Goal: Task Accomplishment & Management: Complete application form

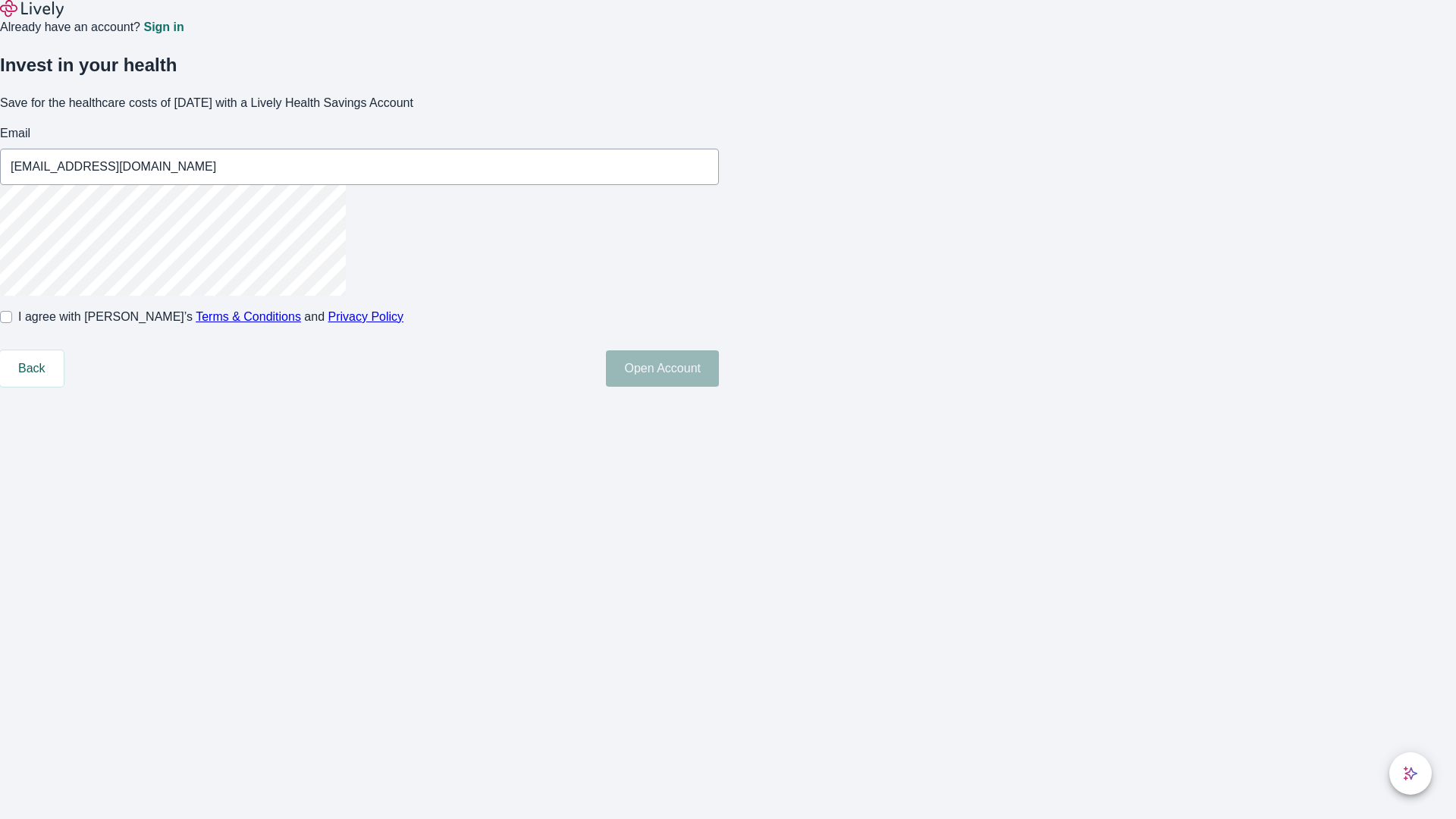
click at [12, 323] on input "I agree with Lively’s Terms & Conditions and Privacy Policy" at bounding box center [6, 317] width 12 height 12
checkbox input "true"
click at [718, 387] on button "Open Account" at bounding box center [662, 368] width 113 height 37
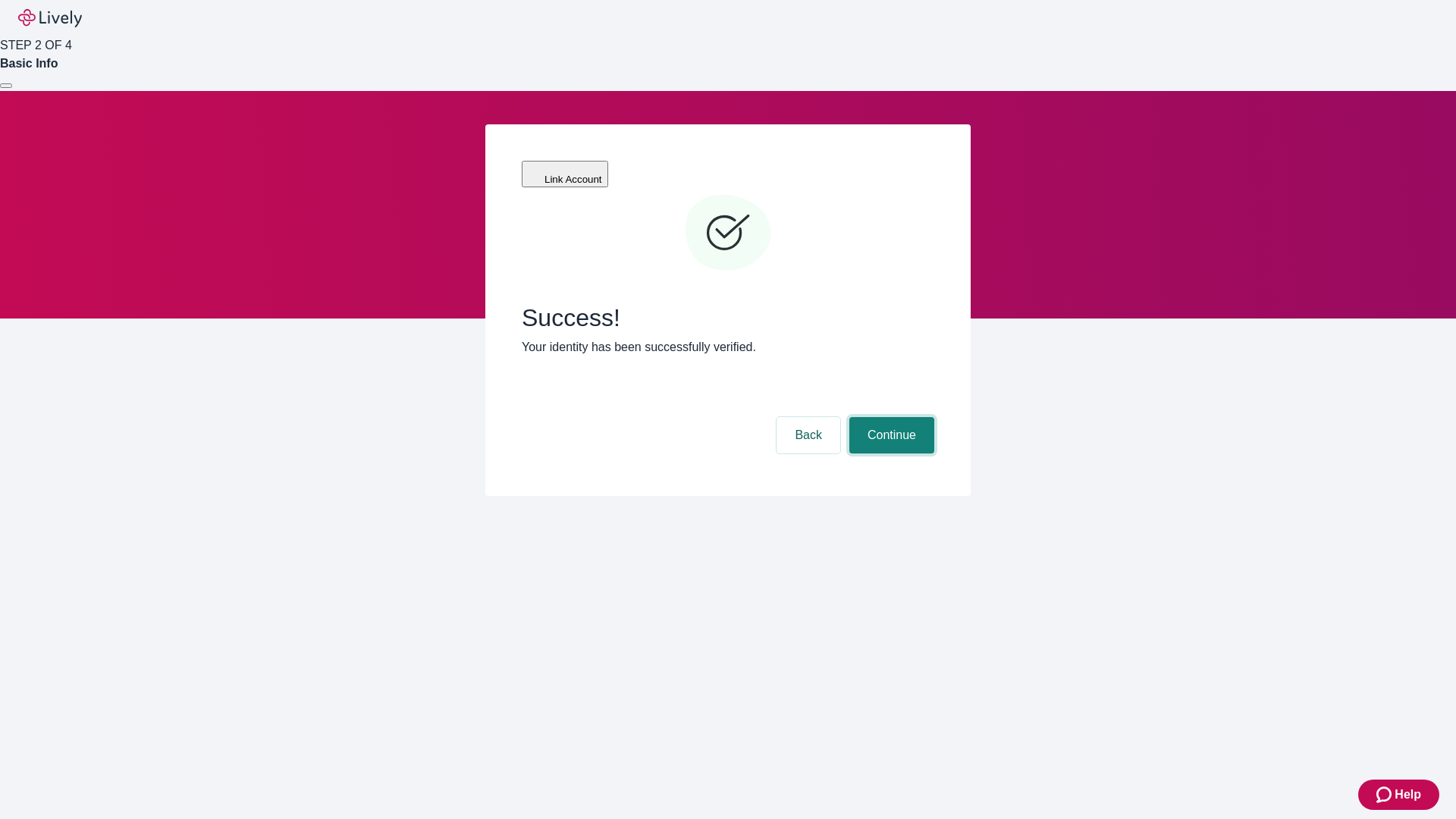
click at [889, 417] on button "Continue" at bounding box center [891, 436] width 85 height 37
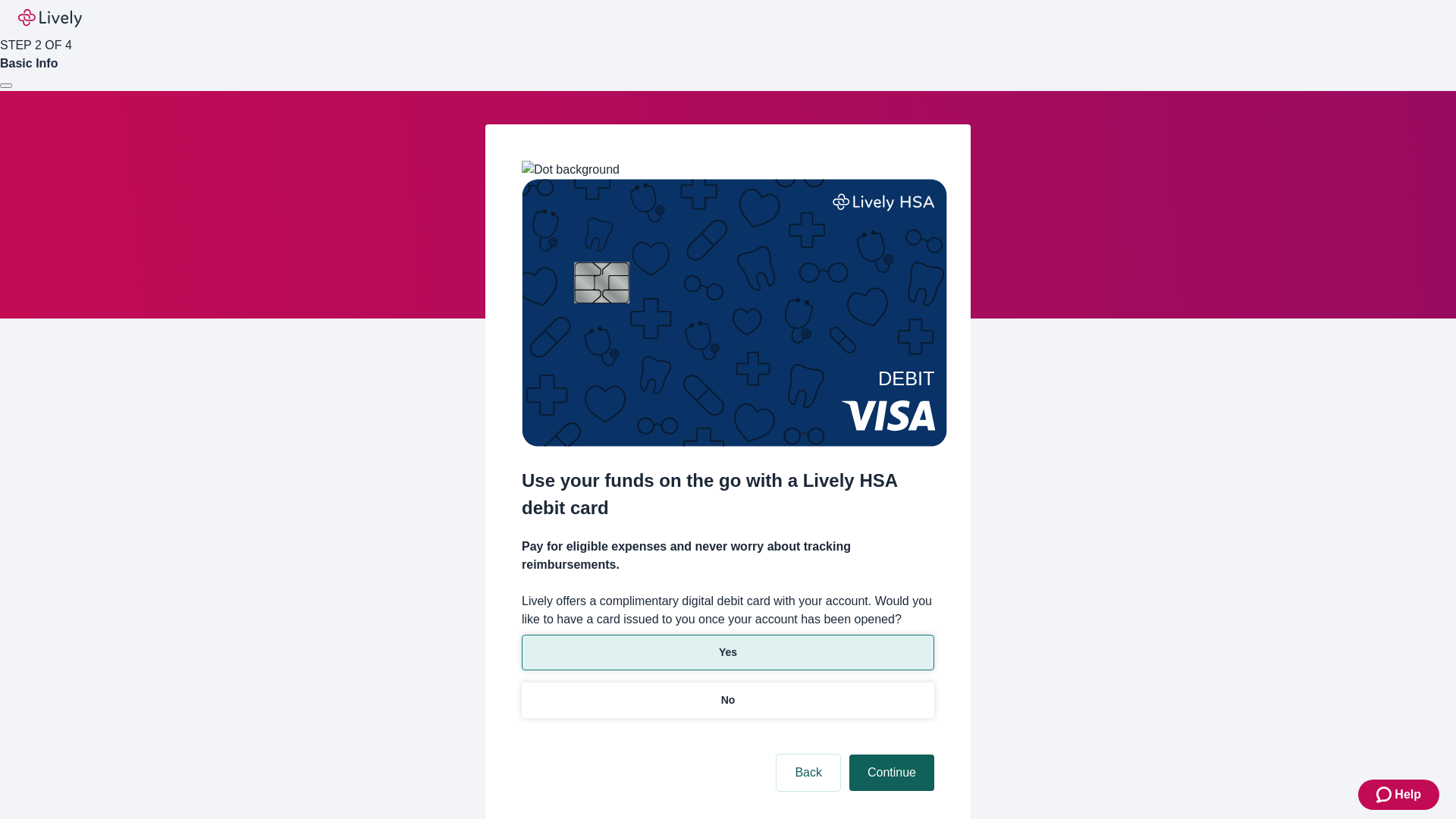
click at [727, 644] on p "Yes" at bounding box center [727, 652] width 18 height 16
click at [889, 754] on button "Continue" at bounding box center [891, 773] width 85 height 37
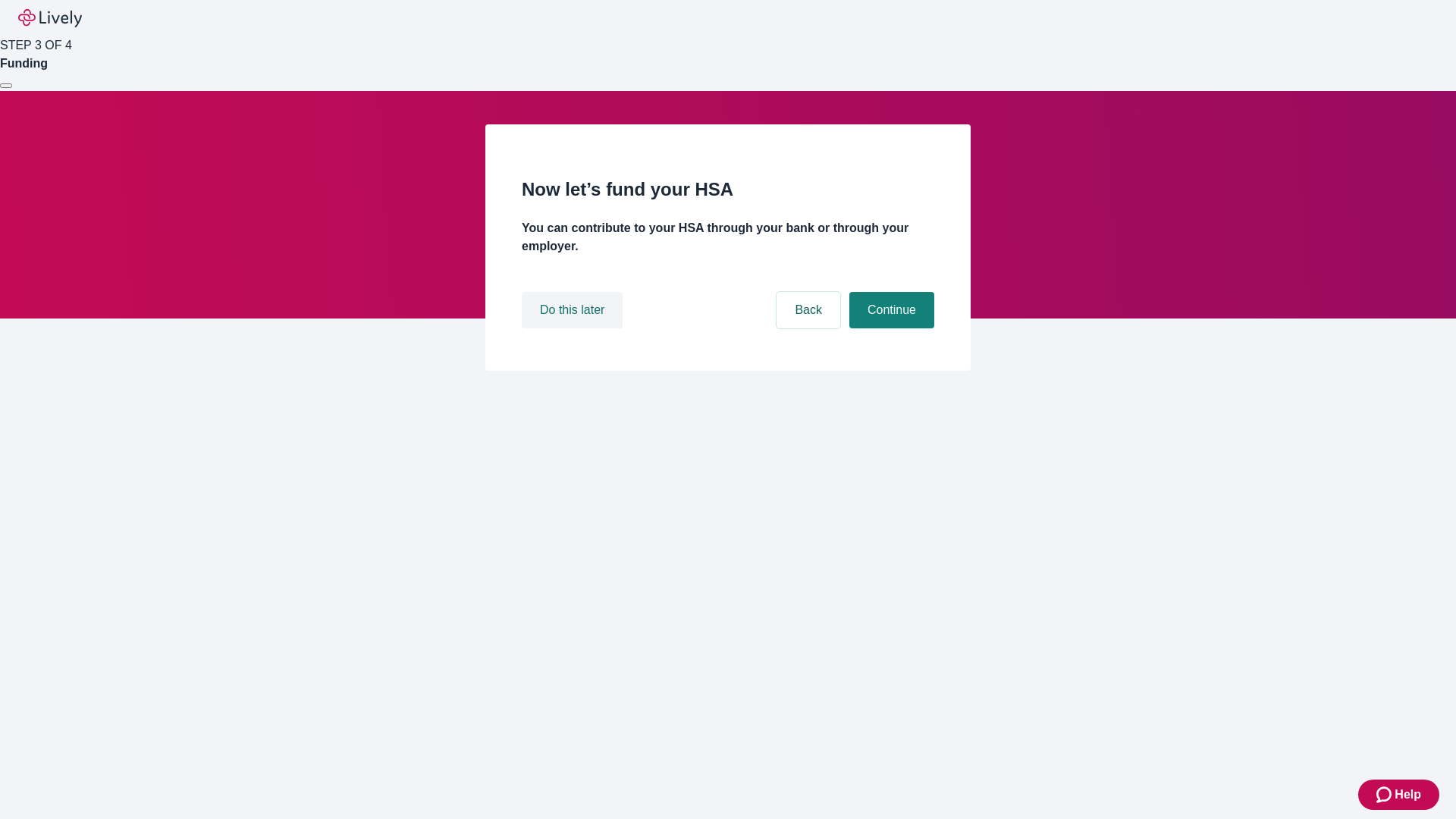
click at [574, 328] on button "Do this later" at bounding box center [571, 311] width 101 height 37
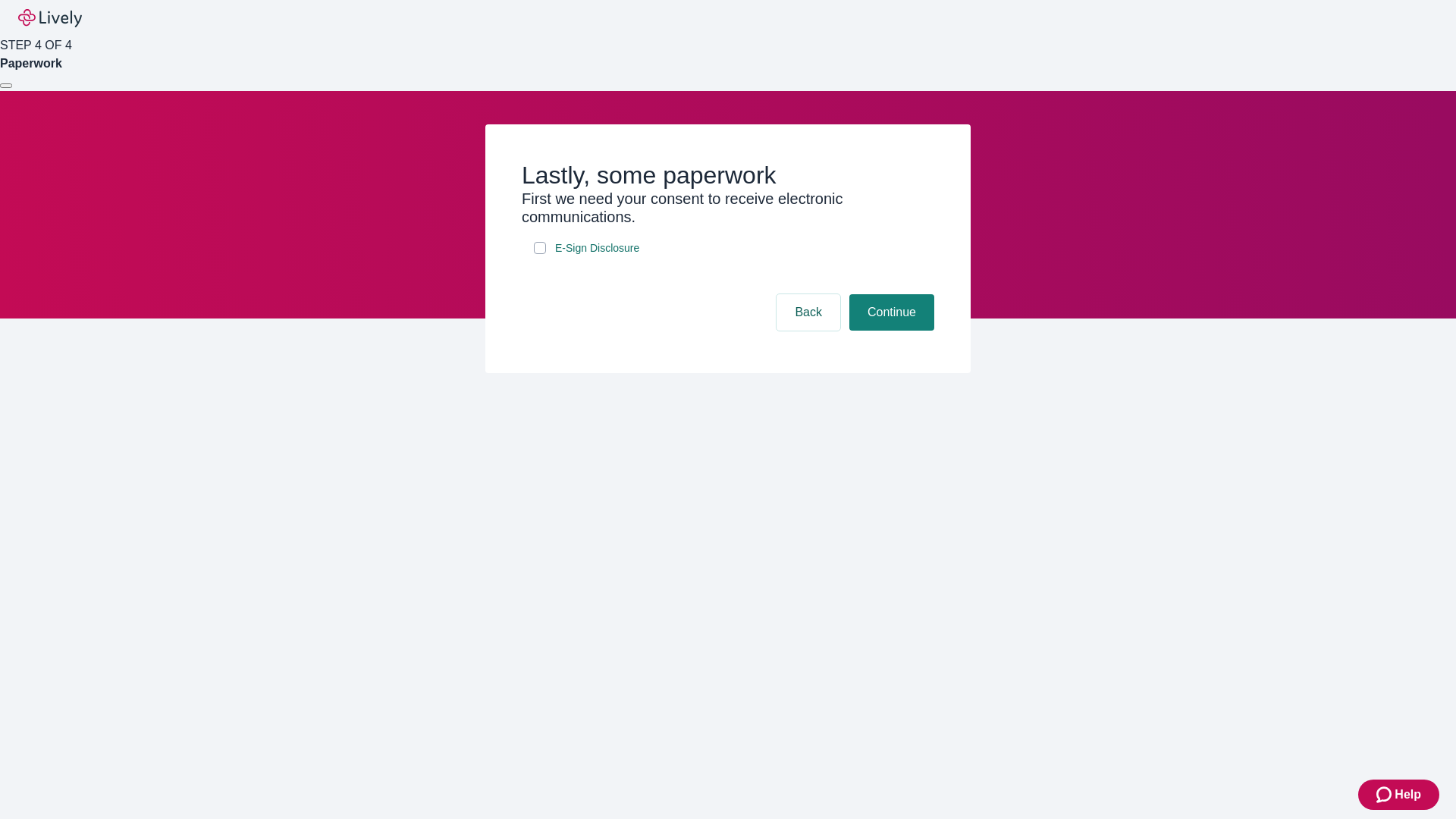
click at [540, 254] on input "E-Sign Disclosure" at bounding box center [540, 248] width 12 height 12
checkbox input "true"
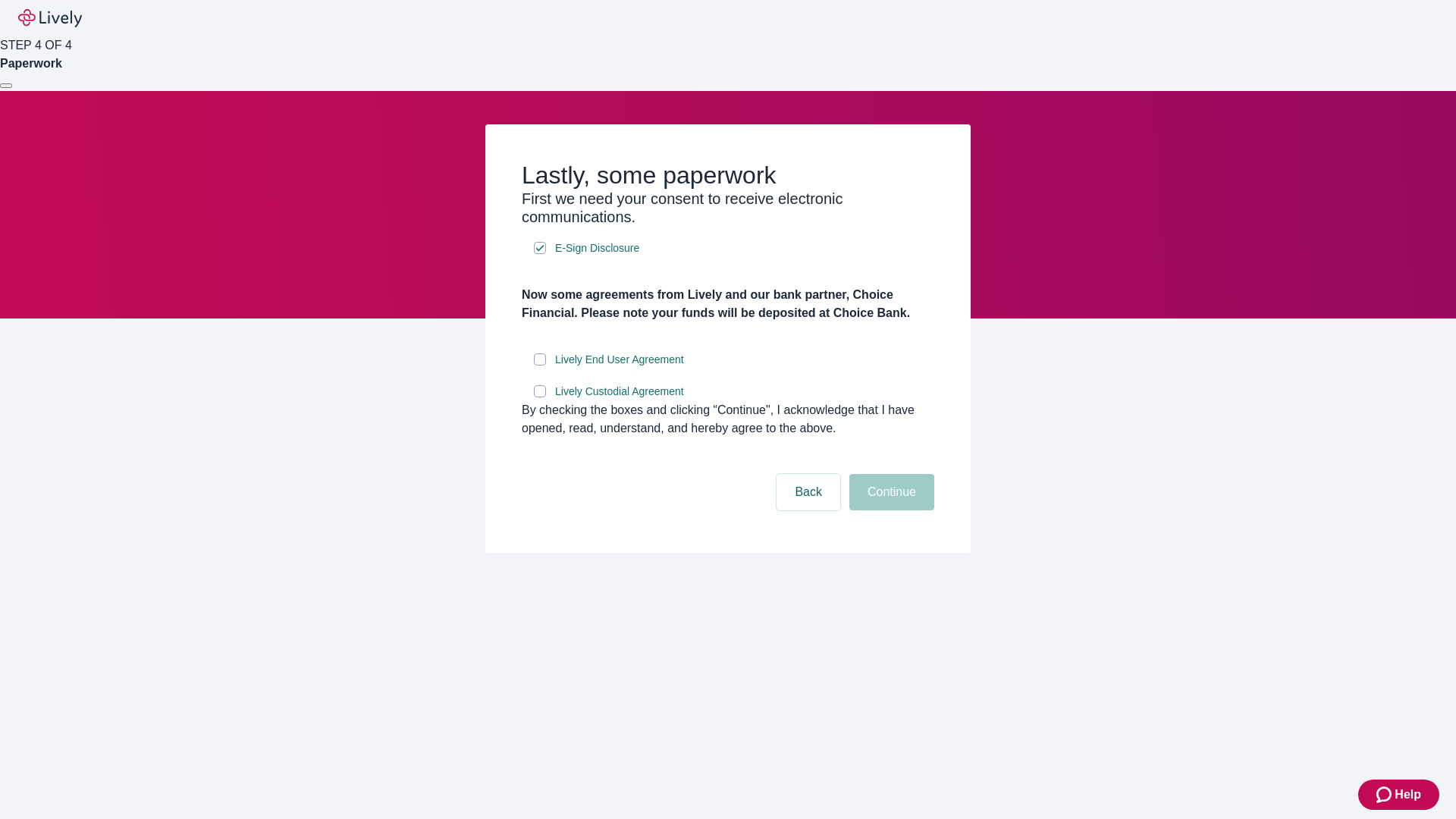
click at [540, 366] on input "Lively End User Agreement" at bounding box center [540, 360] width 12 height 12
checkbox input "true"
click at [540, 397] on input "Lively Custodial Agreement" at bounding box center [540, 391] width 12 height 12
checkbox input "true"
click at [889, 510] on button "Continue" at bounding box center [891, 493] width 85 height 37
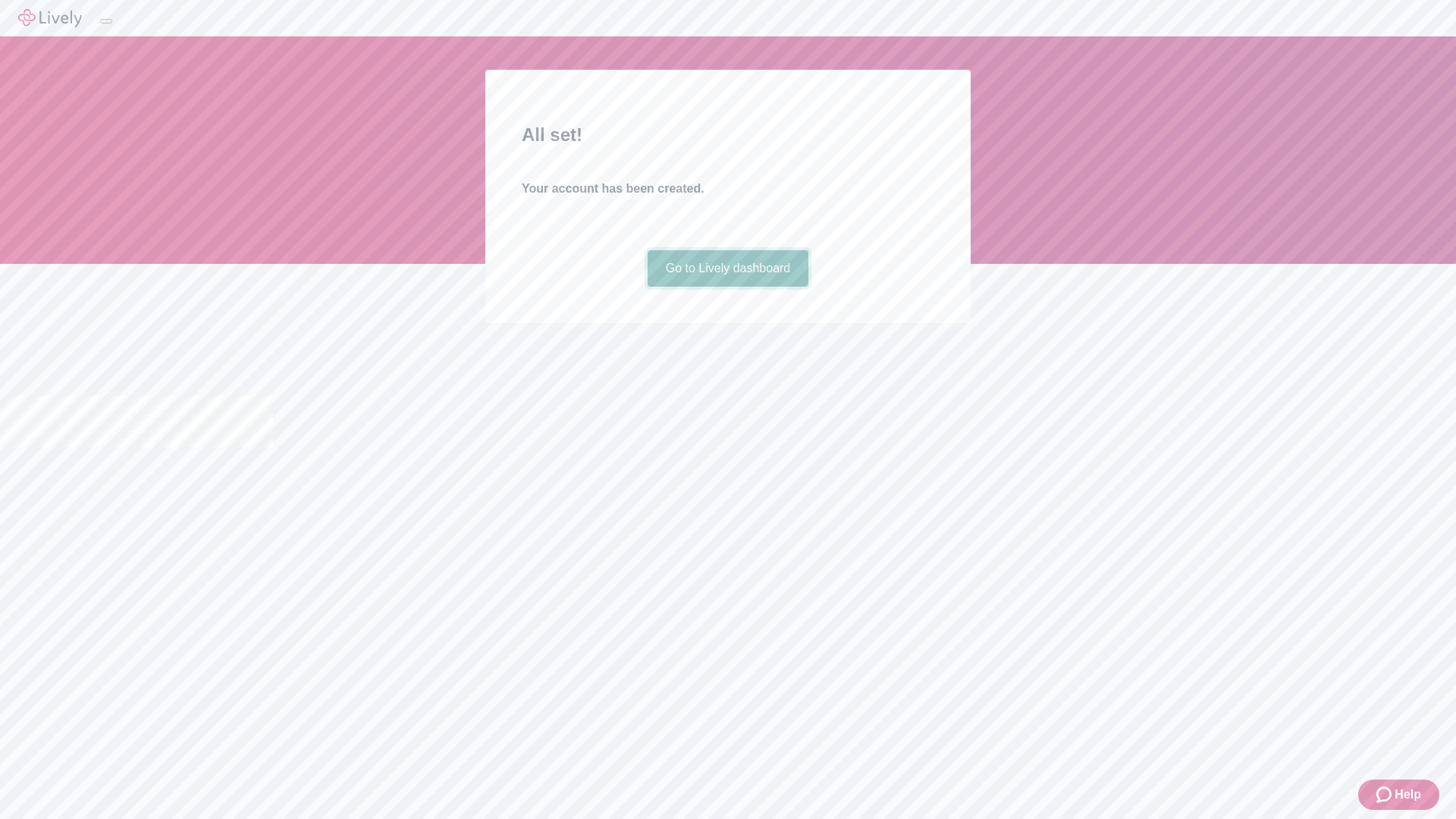
click at [727, 287] on link "Go to Lively dashboard" at bounding box center [728, 269] width 162 height 37
